Goal: Information Seeking & Learning: Check status

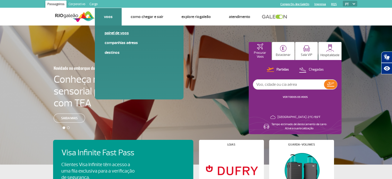
click at [110, 33] on link "Painel de voos" at bounding box center [139, 33] width 69 height 6
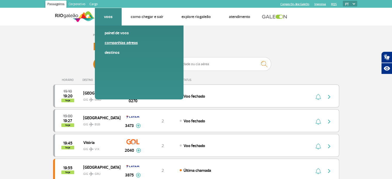
click at [107, 43] on link "Companhias Aéreas" at bounding box center [139, 43] width 69 height 6
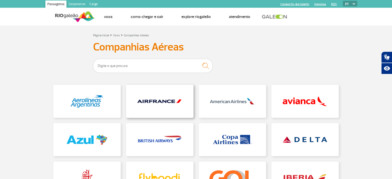
click at [162, 102] on link at bounding box center [159, 101] width 67 height 33
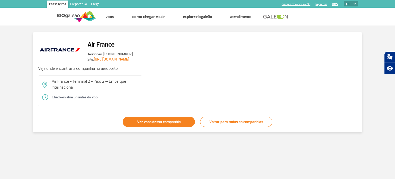
click at [159, 121] on link "Ver voos dessa companhia" at bounding box center [159, 122] width 72 height 10
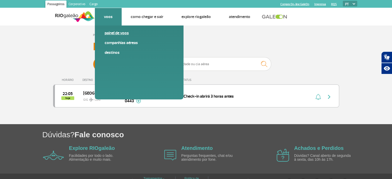
click at [108, 33] on link "Painel de voos" at bounding box center [139, 33] width 69 height 6
click at [109, 33] on link "Painel de voos" at bounding box center [139, 33] width 69 height 6
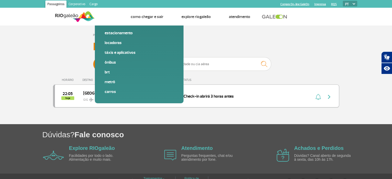
click at [128, 101] on span "0443" at bounding box center [129, 101] width 9 height 6
click at [293, 58] on div "Partidas Chegadas" at bounding box center [196, 64] width 206 height 15
click at [138, 101] on img at bounding box center [138, 101] width 5 height 5
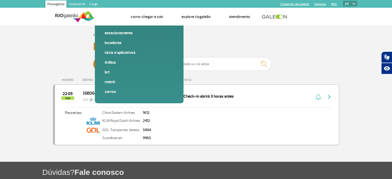
click at [138, 101] on img at bounding box center [138, 101] width 5 height 5
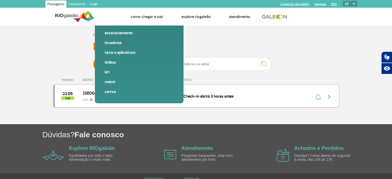
click at [131, 91] on img at bounding box center [132, 92] width 25 height 9
click at [128, 101] on span "0443" at bounding box center [129, 101] width 9 height 6
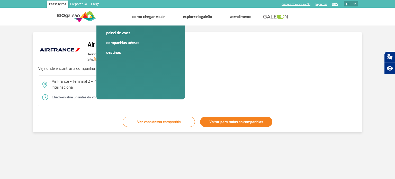
click at [233, 124] on link "Voltar para todas as companhias" at bounding box center [236, 122] width 72 height 10
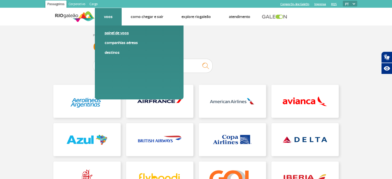
click at [109, 33] on link "Painel de voos" at bounding box center [139, 33] width 69 height 6
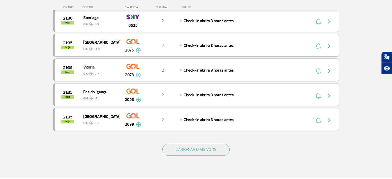
scroll to position [453, 0]
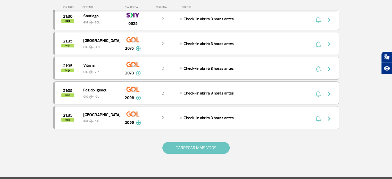
click at [203, 148] on button "CARREGAR MAIS VOOS" at bounding box center [195, 148] width 67 height 12
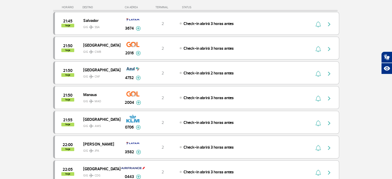
scroll to position [647, 0]
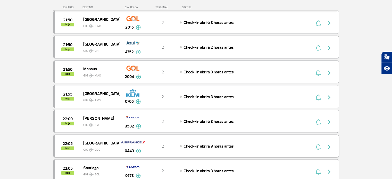
click at [330, 144] on img "button" at bounding box center [329, 147] width 6 height 6
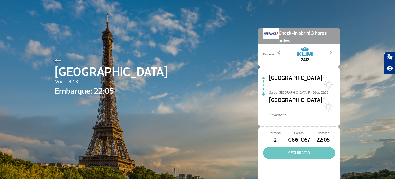
click at [298, 147] on button "SEGUIR VOO" at bounding box center [299, 153] width 72 height 12
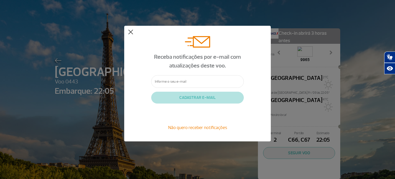
click at [130, 31] on button at bounding box center [130, 32] width 5 height 5
